Goal: Check status: Check status

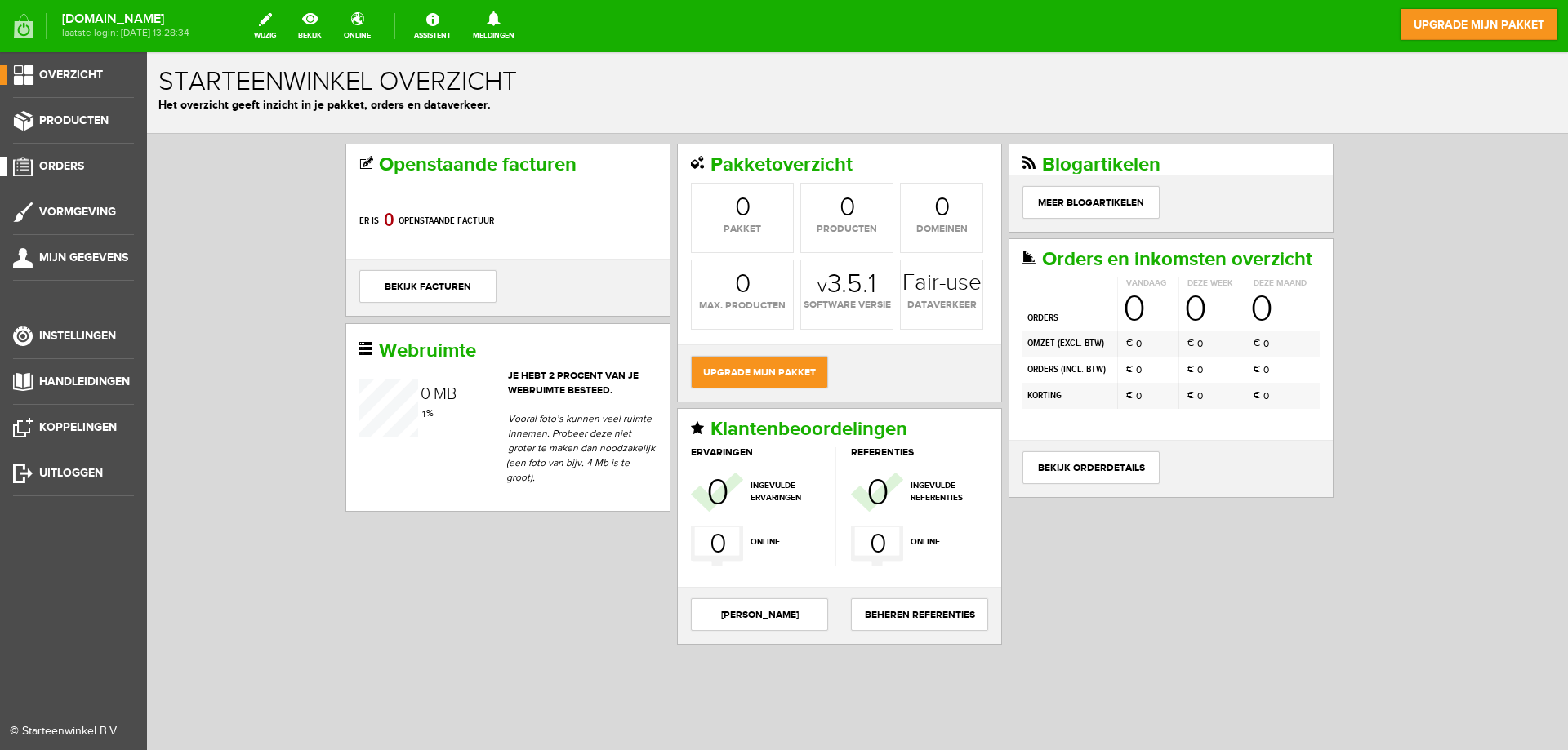
click at [53, 165] on span "Orders" at bounding box center [62, 166] width 45 height 14
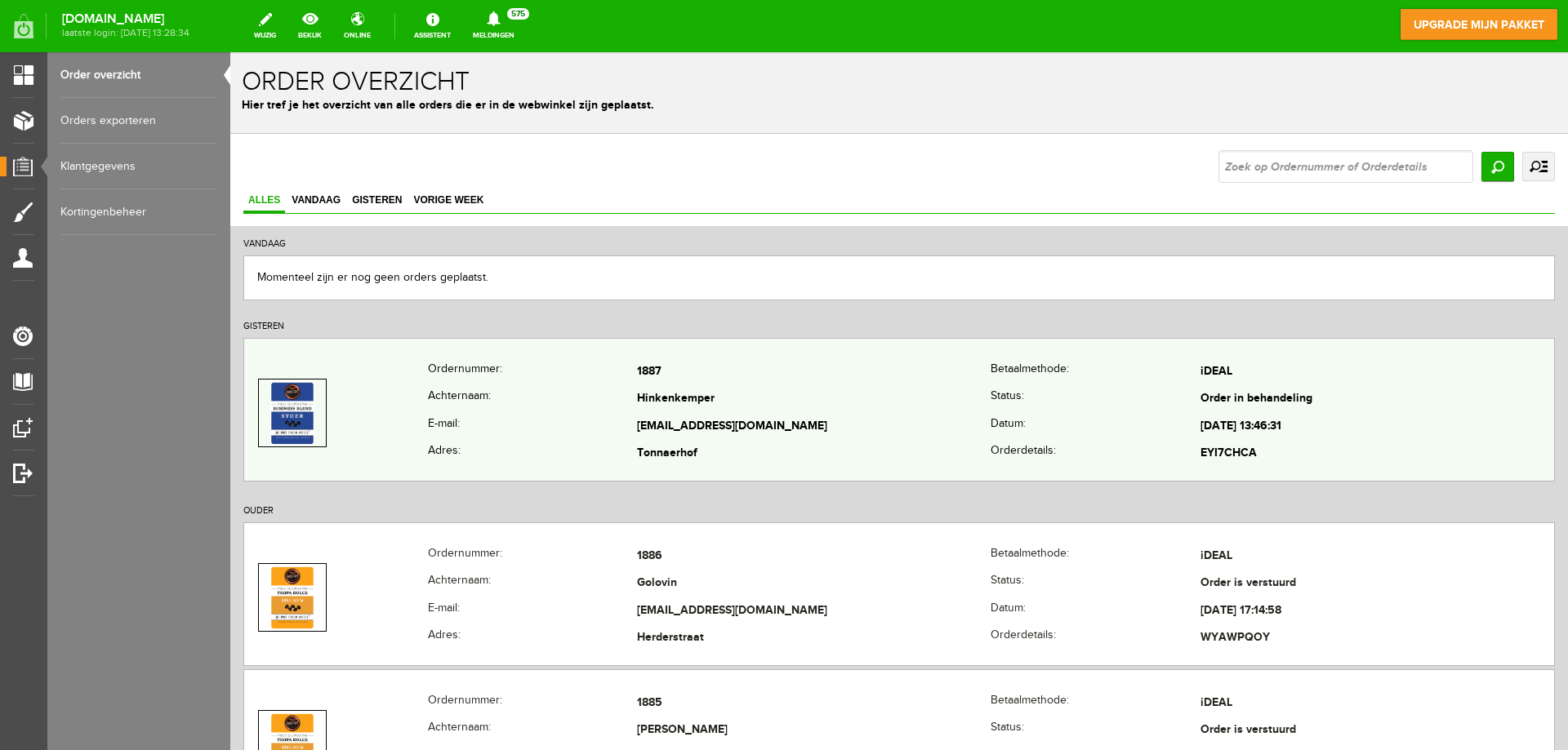
click at [834, 405] on td "Hinkenkemper" at bounding box center [814, 400] width 354 height 28
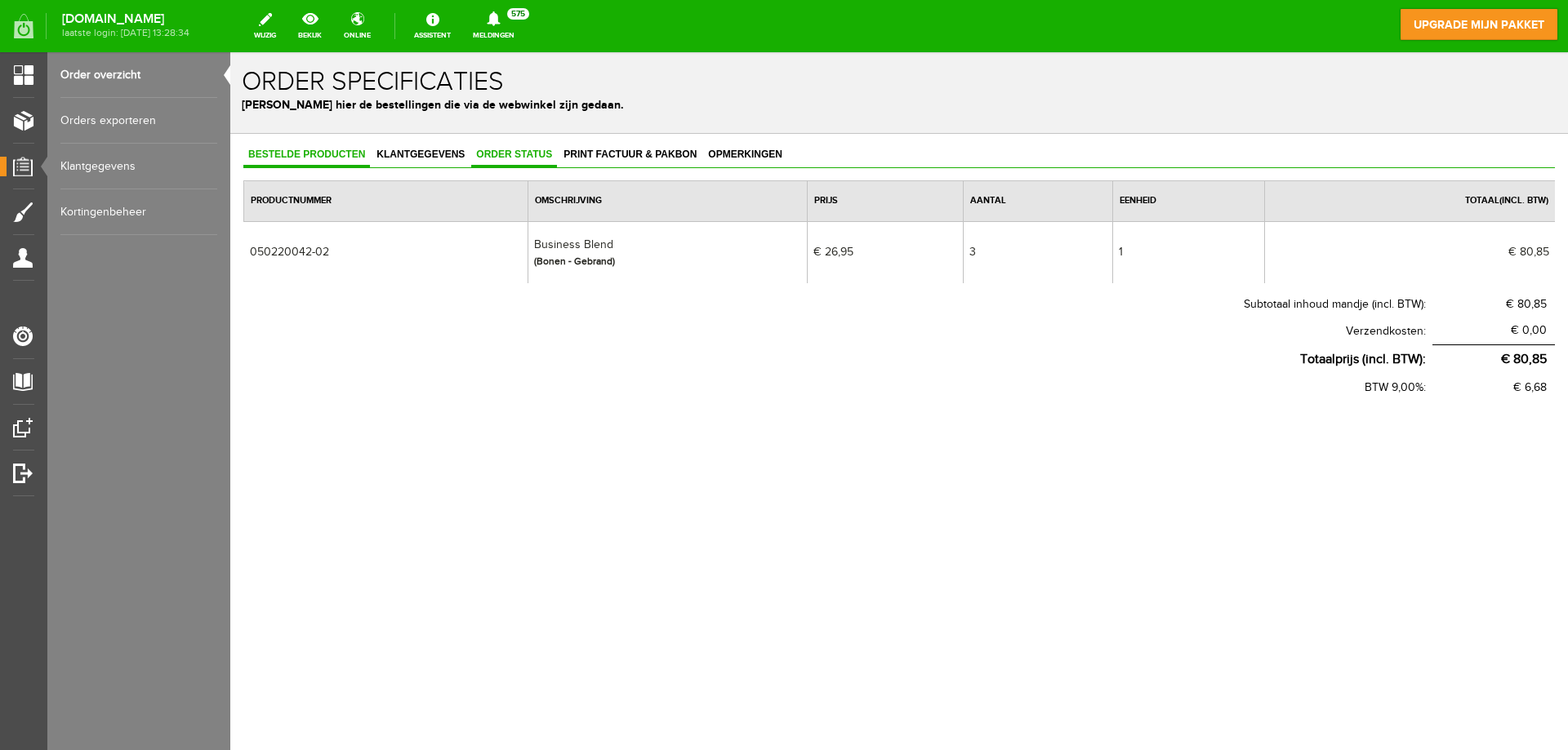
click at [491, 151] on span "Order status" at bounding box center [514, 154] width 85 height 11
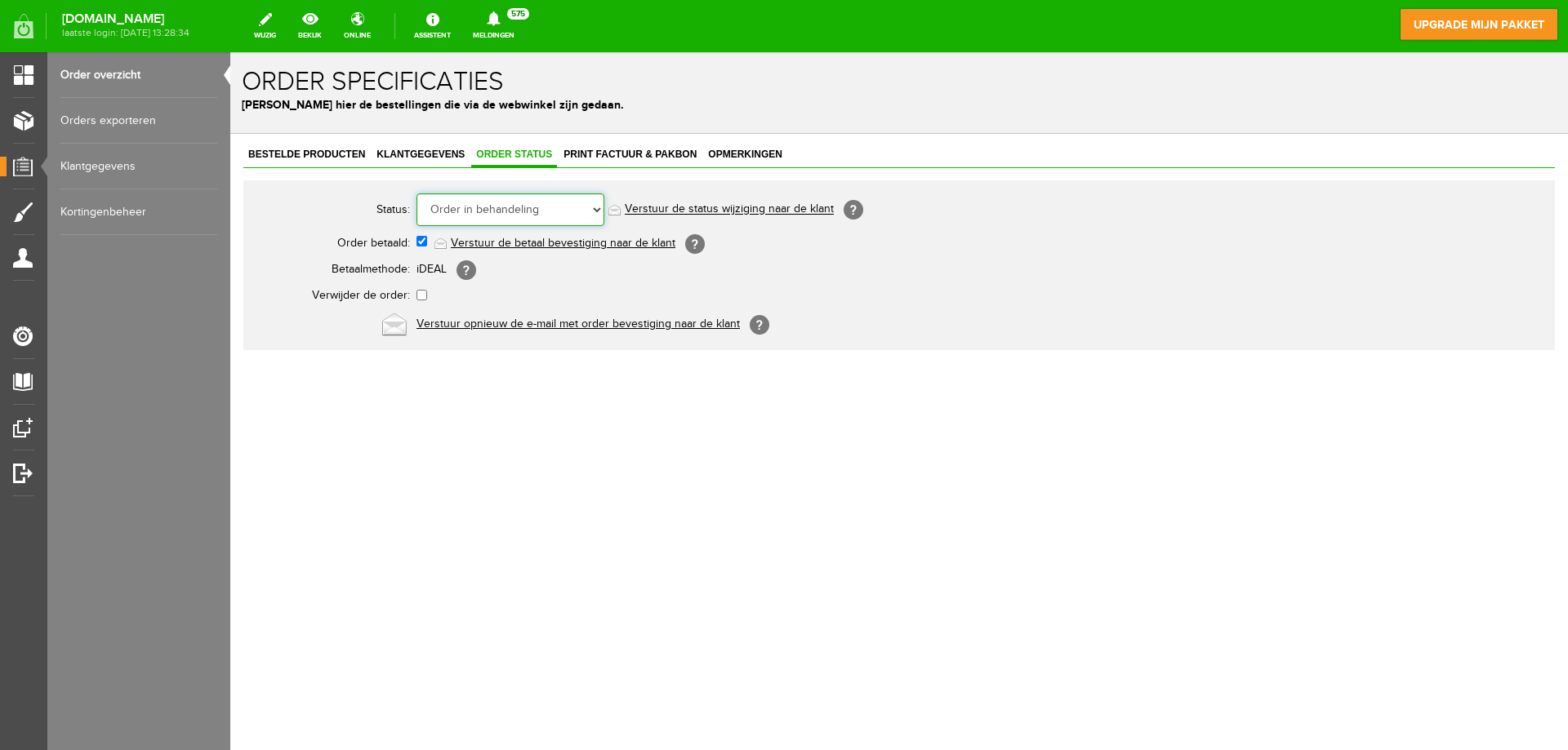
click at [501, 208] on select "Order niet afgerond Nieuw Order in behandeling Wacht op leverancier Wacht op be…" at bounding box center [510, 210] width 188 height 33
select select "5"
click at [416, 194] on select "Order niet afgerond Nieuw Order in behandeling Wacht op leverancier Wacht op be…" at bounding box center [510, 210] width 188 height 33
